Goal: Navigation & Orientation: Find specific page/section

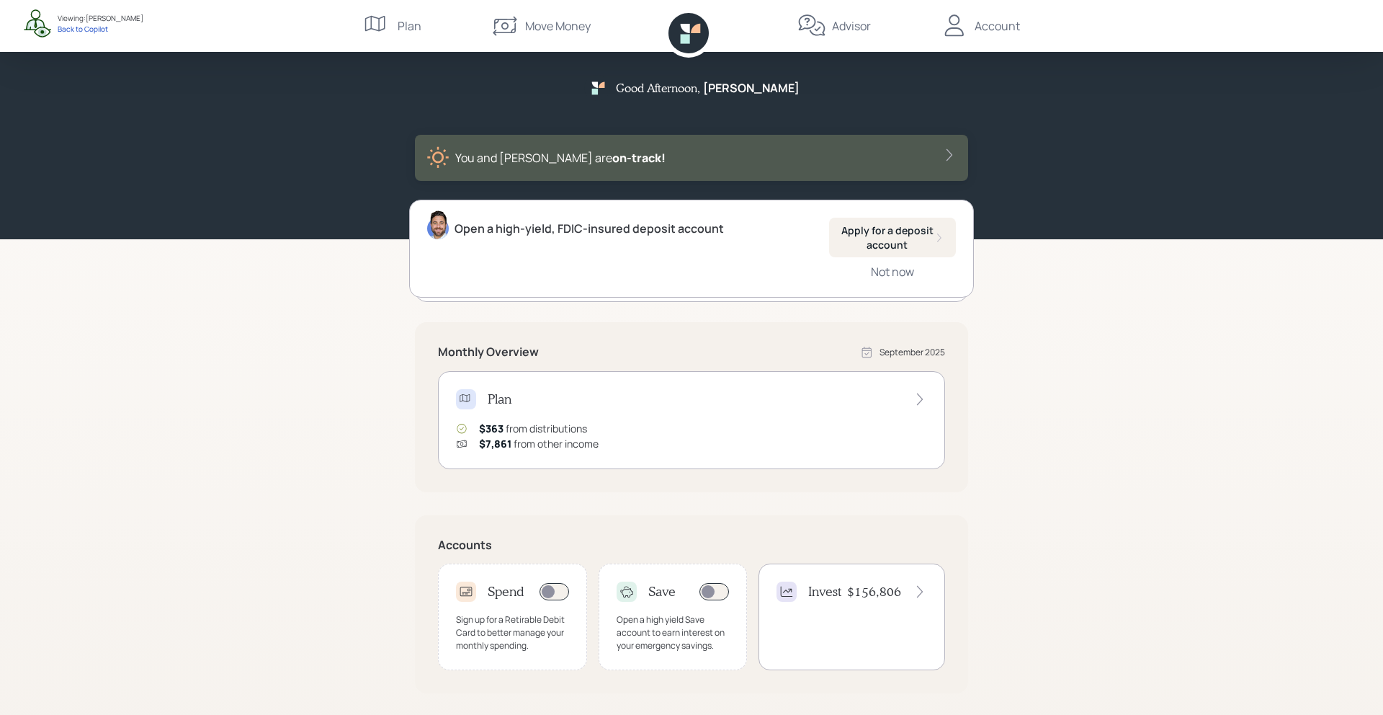
click at [499, 605] on div "Spend Sign up for a Retirable Debit Card to better manage your monthly spending." at bounding box center [512, 616] width 149 height 107
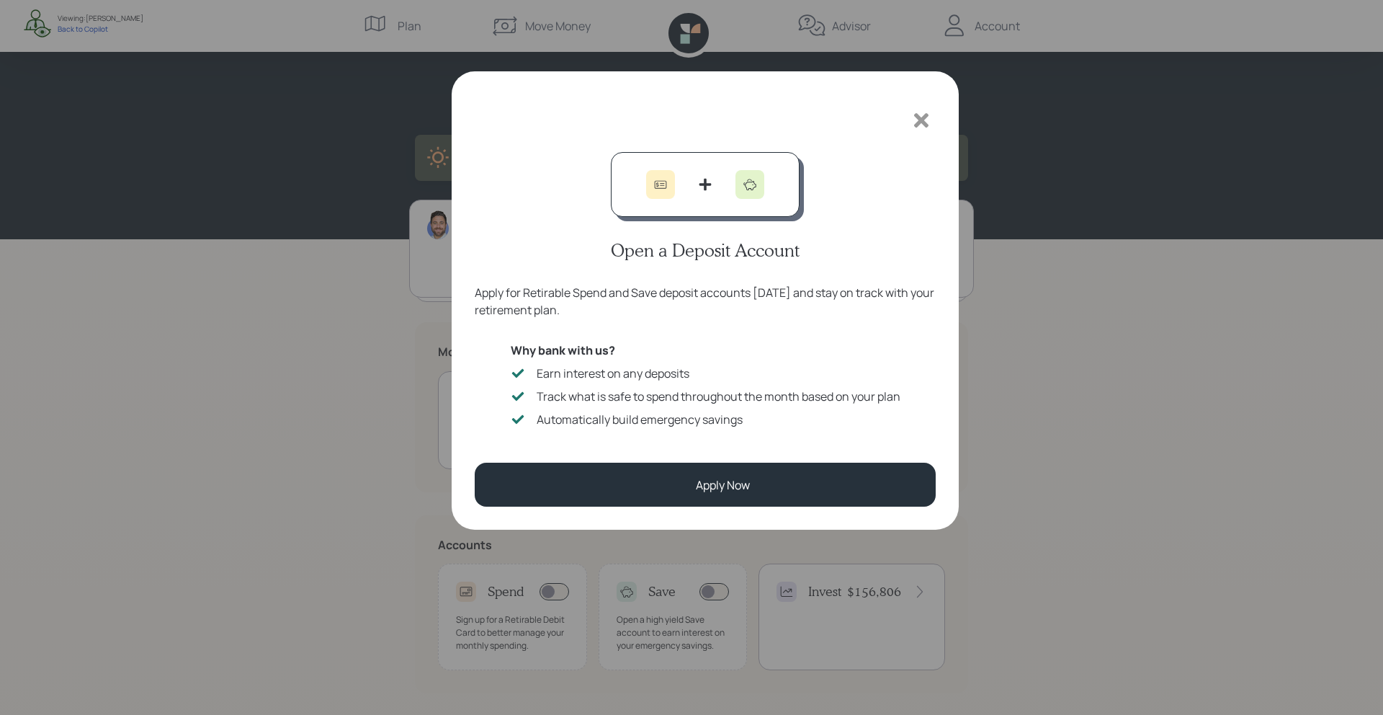
click at [924, 120] on icon at bounding box center [922, 121] width 22 height 22
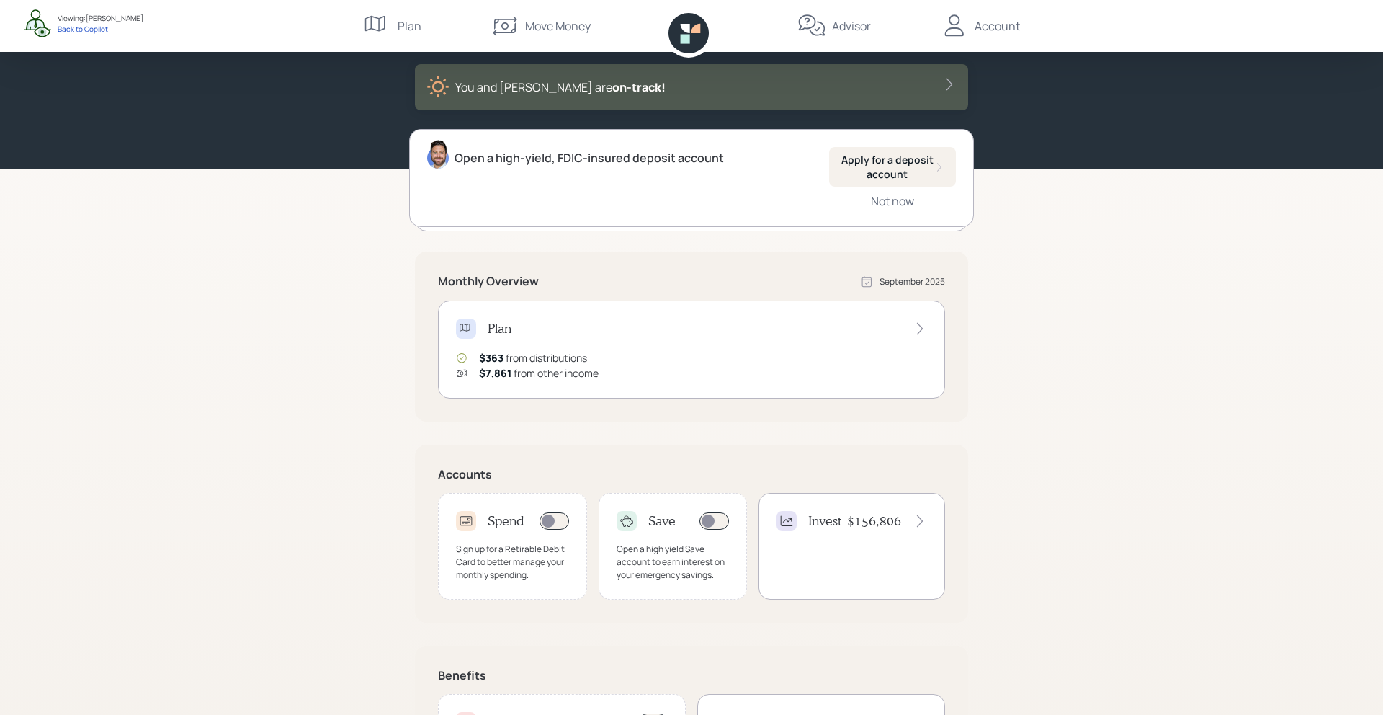
scroll to position [179, 0]
